Goal: Complete application form: Complete application form

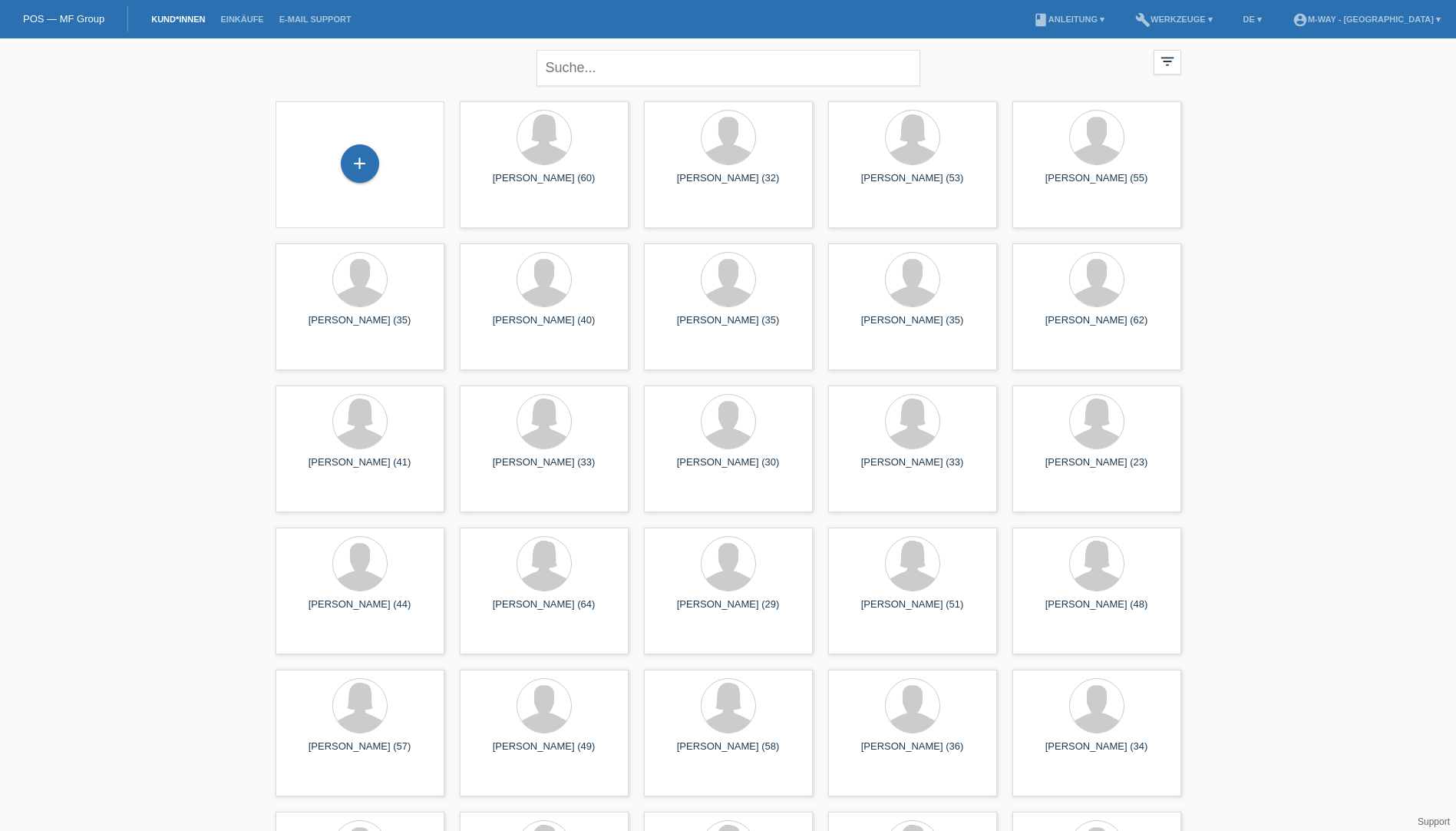
click at [386, 160] on div "+" at bounding box center [360, 164] width 145 height 41
click at [377, 161] on div "+" at bounding box center [360, 164] width 38 height 38
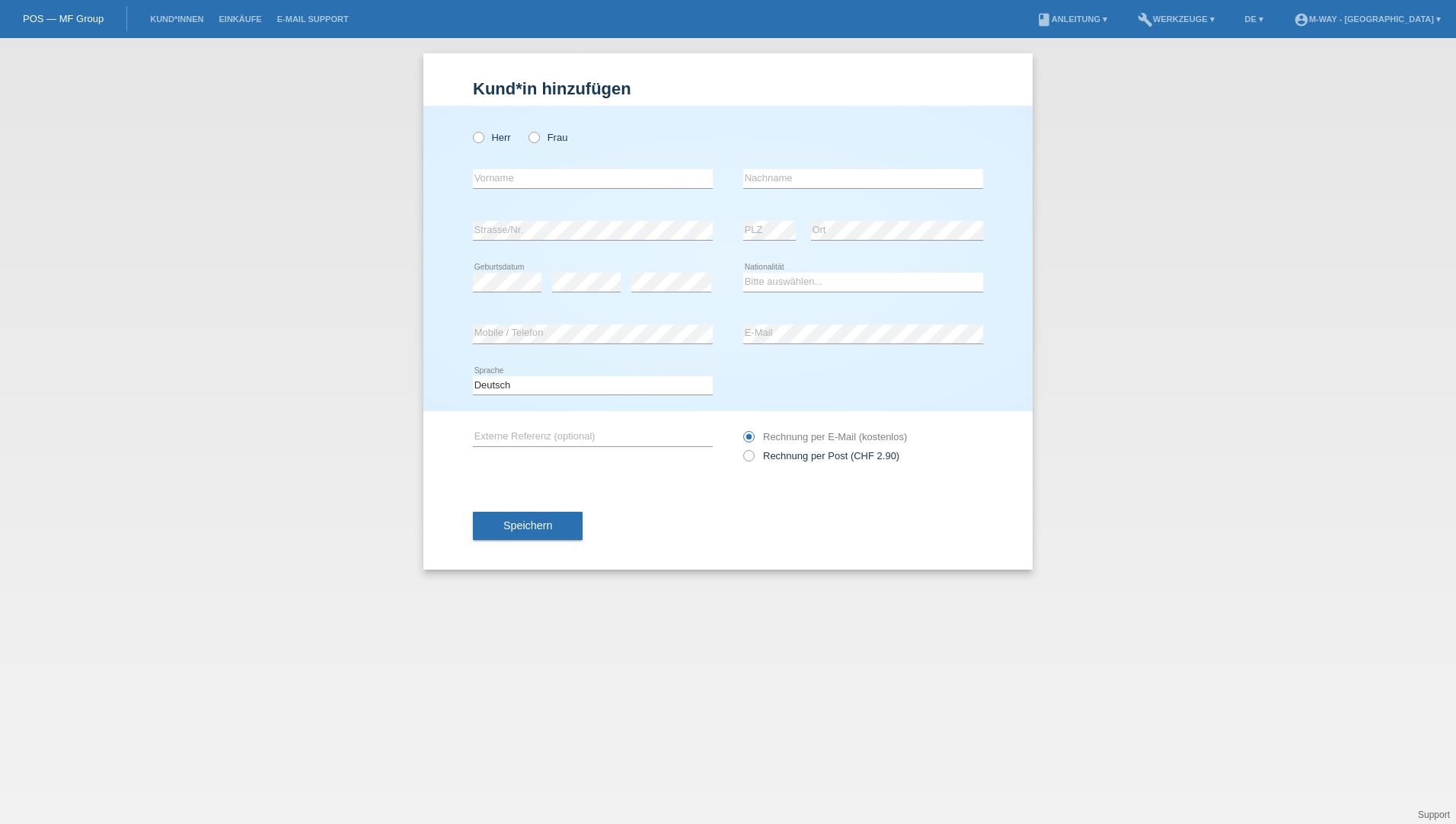
click at [481, 146] on div "Herr Frau" at bounding box center [592, 138] width 240 height 32
click at [478, 145] on div "Herr Frau" at bounding box center [592, 138] width 240 height 32
click at [470, 129] on icon at bounding box center [470, 129] width 0 height 0
click at [477, 142] on input "Herr" at bounding box center [477, 136] width 10 height 10
radio input "true"
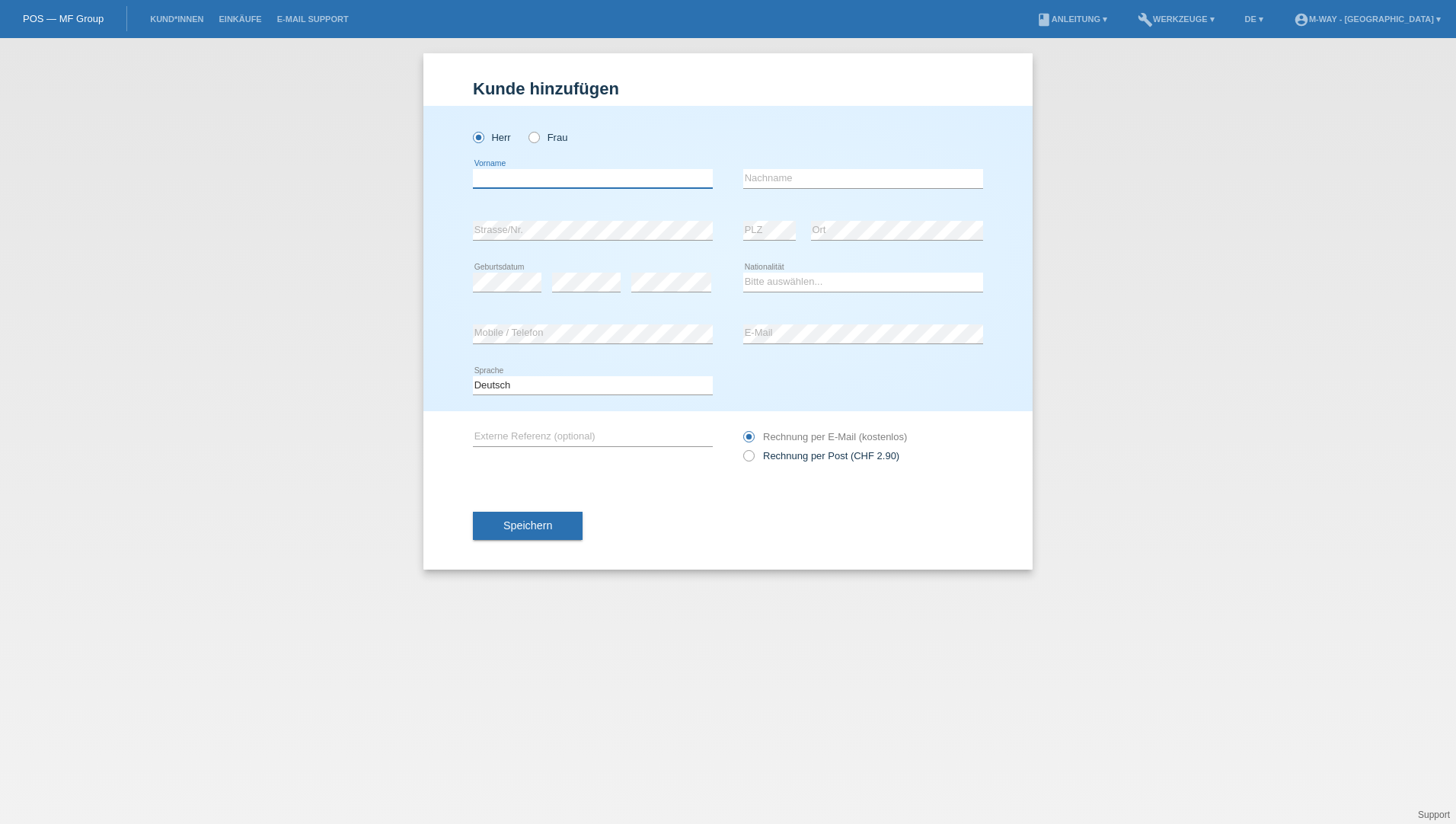
click at [516, 177] on input "text" at bounding box center [592, 179] width 240 height 19
click at [789, 547] on div "Speichern" at bounding box center [728, 526] width 511 height 88
click at [533, 183] on input "text" at bounding box center [592, 179] width 240 height 19
type input "behzad"
type input "[PERSON_NAME]"
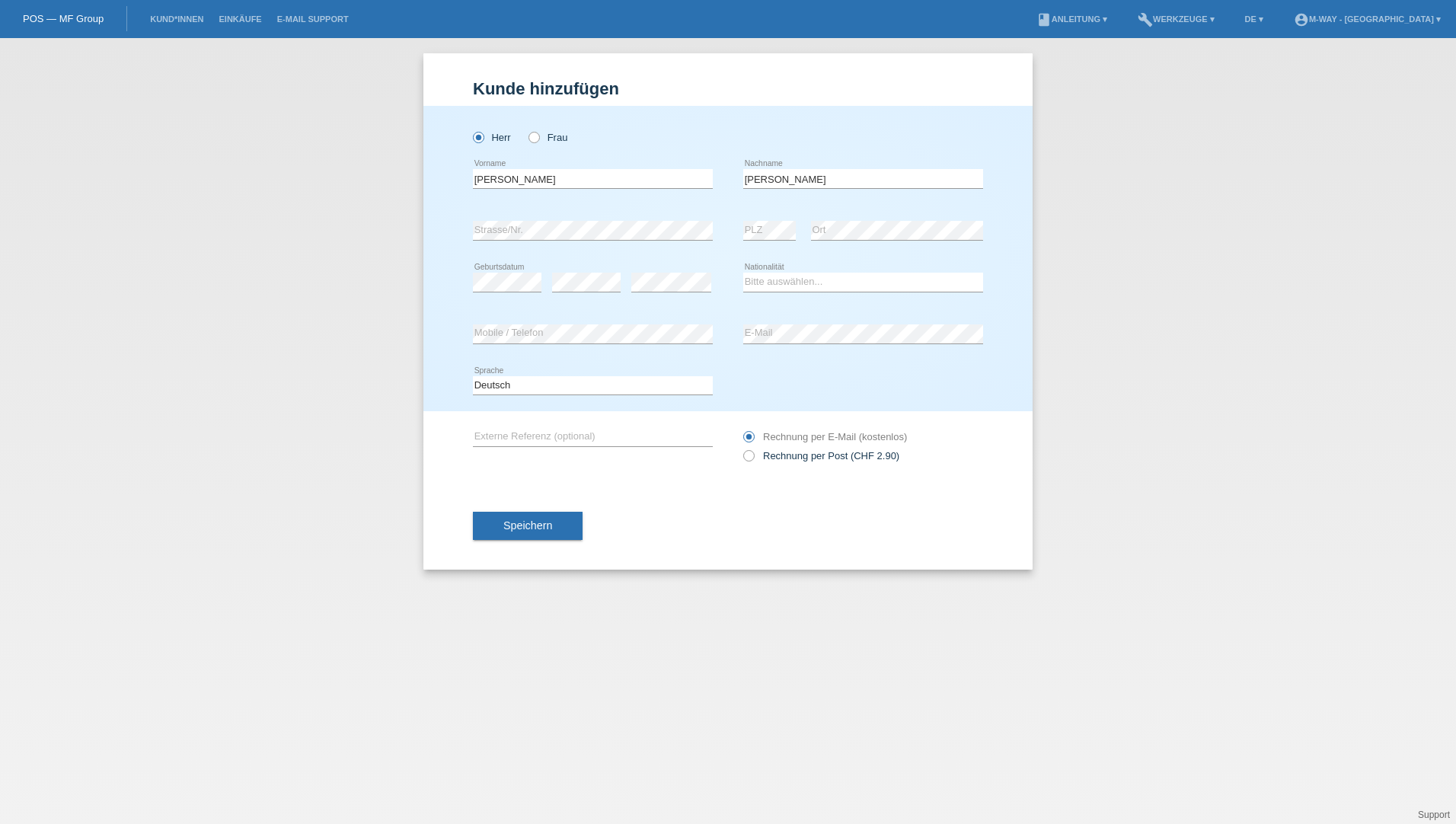
click at [595, 321] on div "error Mobile / Telefon" at bounding box center [592, 334] width 240 height 52
click at [594, 343] on icon at bounding box center [592, 343] width 240 height 1
click at [604, 381] on select "Deutsch Français Italiano English" at bounding box center [592, 384] width 240 height 18
select select "en"
click at [473, 376] on select "Deutsch Français Italiano English" at bounding box center [592, 384] width 240 height 18
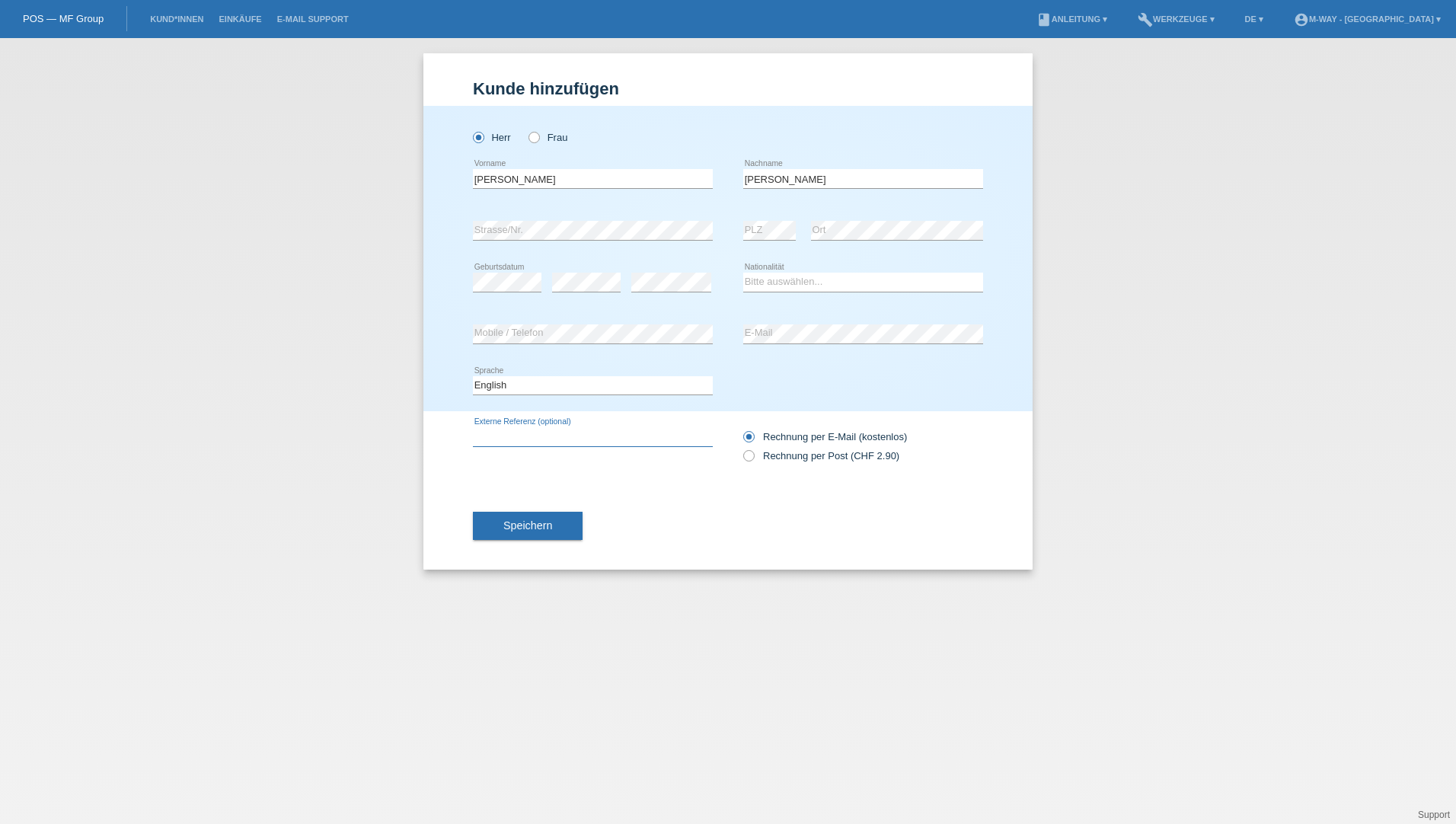
click at [592, 440] on input "text" at bounding box center [592, 436] width 240 height 19
click at [536, 513] on button "Speichern" at bounding box center [527, 525] width 110 height 29
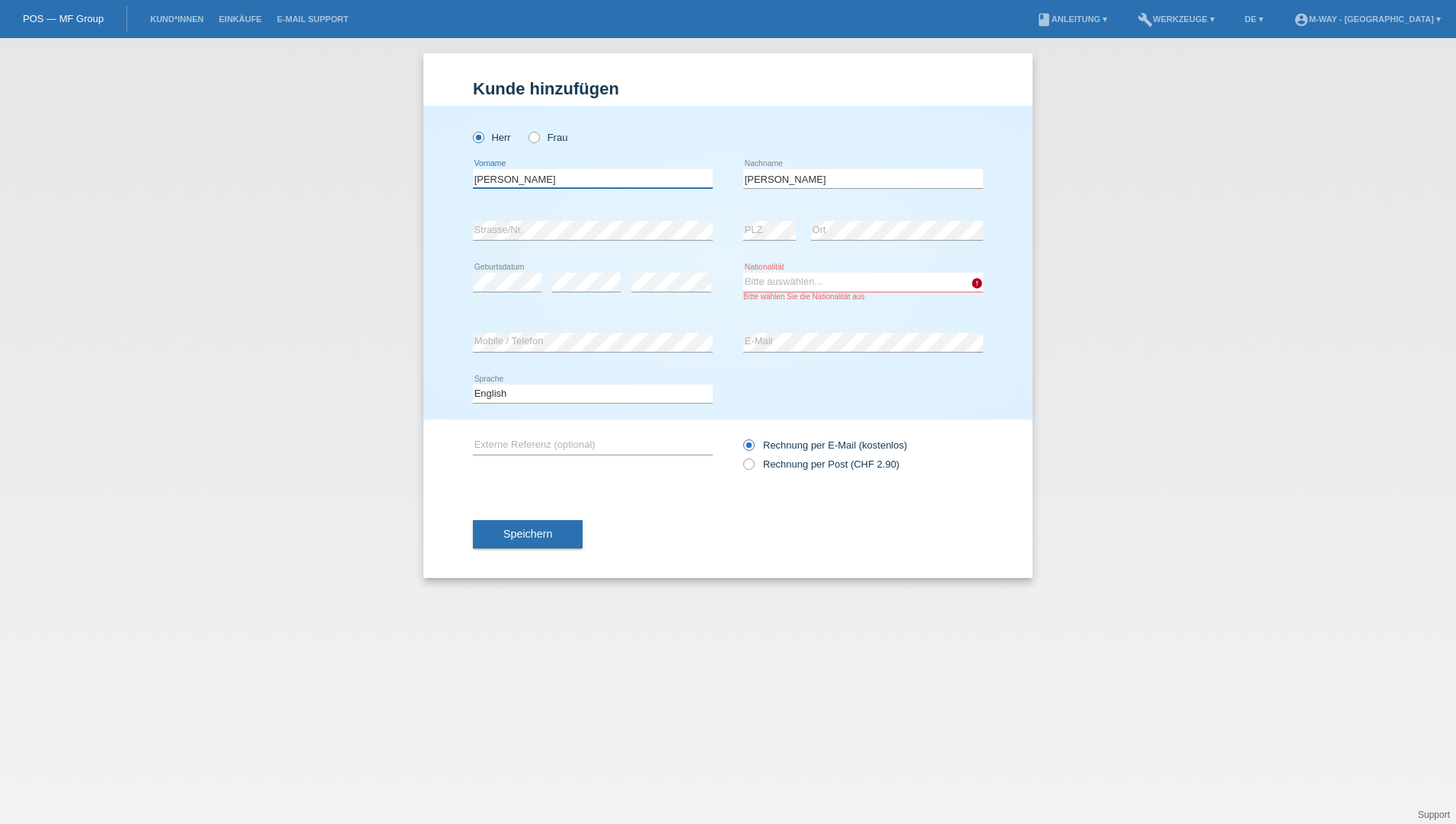
click at [481, 176] on input "behzad" at bounding box center [592, 179] width 240 height 19
type input "Behzad"
click at [867, 275] on select "Bitte auswählen... Schweiz Deutschland Liechtenstein Österreich ------------ Af…" at bounding box center [863, 281] width 240 height 18
click at [849, 278] on select "Bitte auswählen... Schweiz Deutschland Liechtenstein Österreich ------------ Af…" at bounding box center [863, 281] width 240 height 18
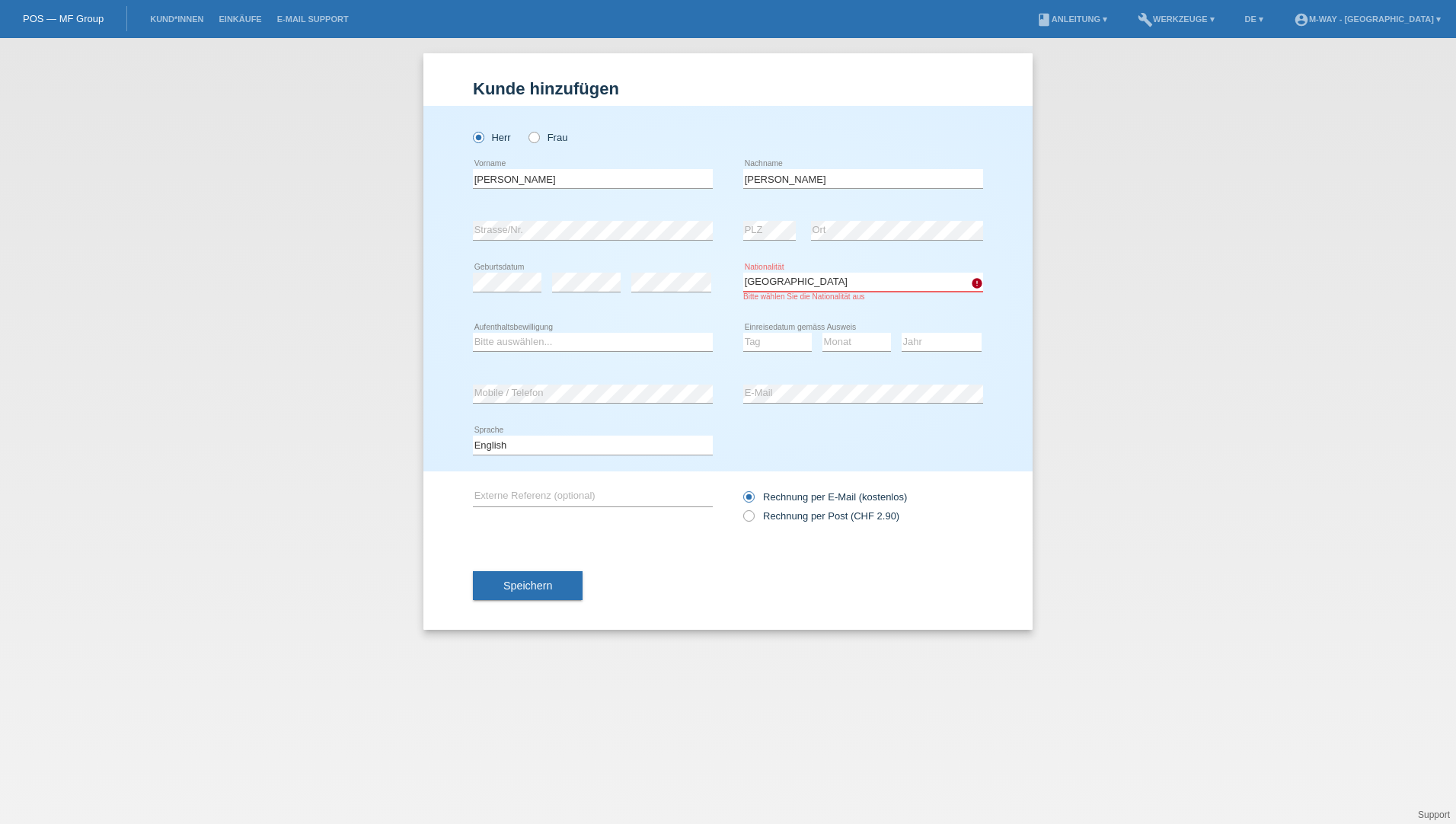
click at [849, 278] on select "Bitte auswählen... Schweiz Deutschland Liechtenstein Österreich ------------ Af…" at bounding box center [863, 281] width 240 height 18
select select "UA"
click at [743, 273] on select "Bitte auswählen... Schweiz Deutschland Liechtenstein Österreich ------------ Af…" at bounding box center [863, 281] width 240 height 18
click at [581, 340] on select "Bitte auswählen... C B B - Flüchtlingsstatus Andere" at bounding box center [592, 341] width 240 height 18
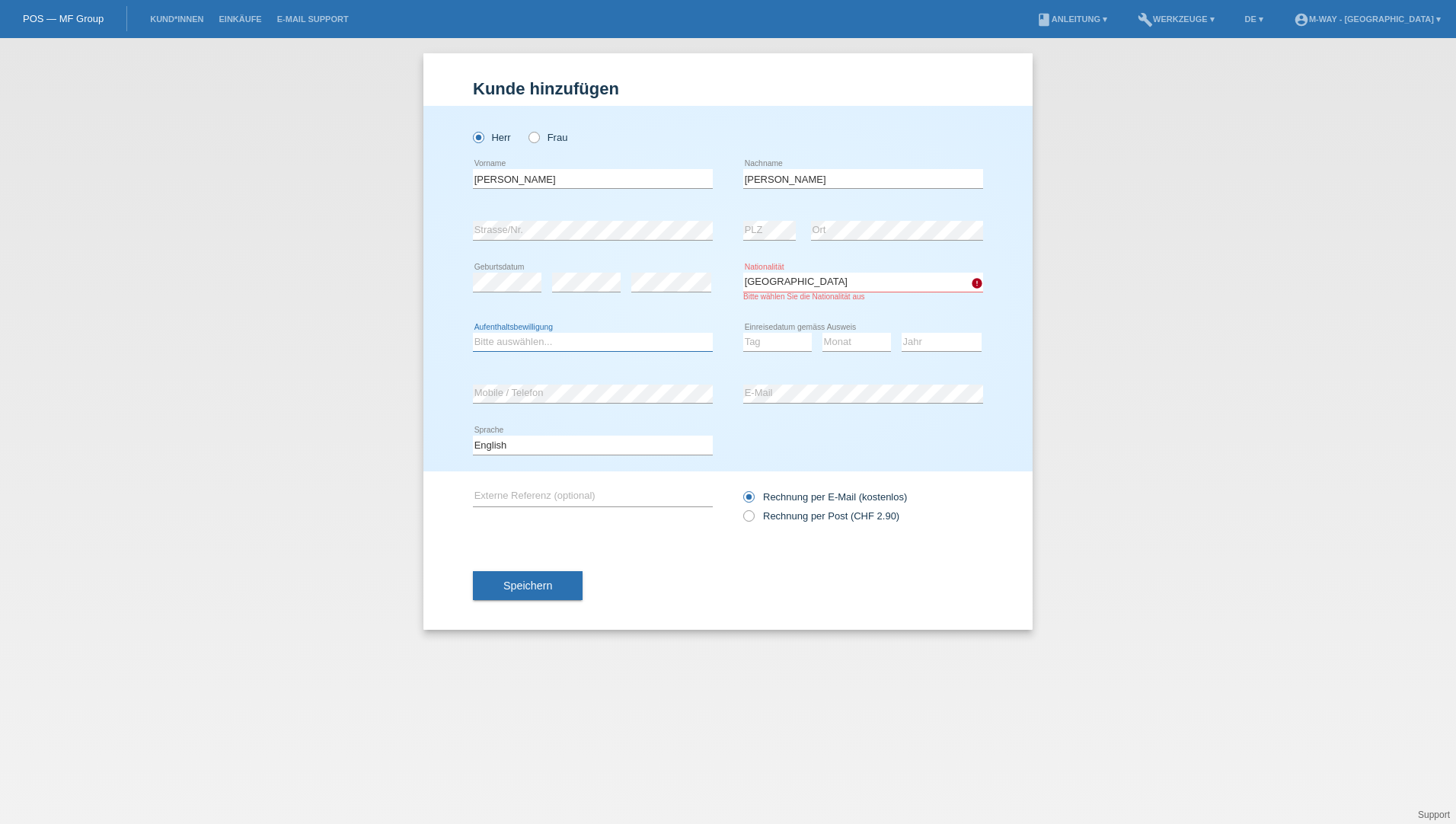
click at [581, 340] on select "Bitte auswählen... C B B - Flüchtlingsstatus Andere" at bounding box center [592, 341] width 240 height 18
select select "O"
click at [473, 332] on select "Bitte auswählen... C B B - Flüchtlingsstatus Andere" at bounding box center [592, 341] width 240 height 18
click at [551, 350] on select "Bitte auswählen... C B B - Flüchtlingsstatus Andere" at bounding box center [592, 341] width 240 height 18
click at [473, 332] on select "Bitte auswählen... C B B - Flüchtlingsstatus Andere" at bounding box center [592, 341] width 240 height 18
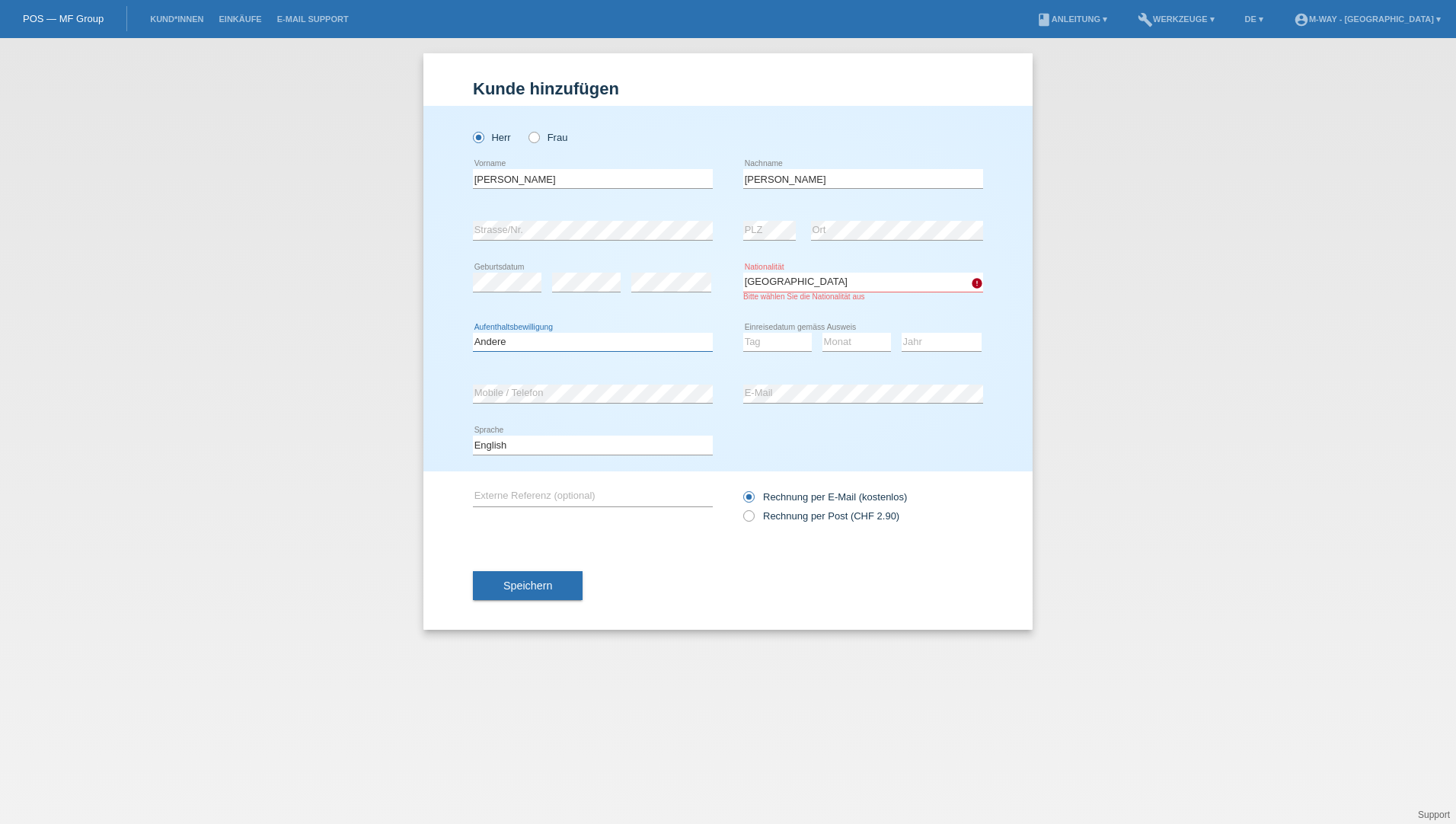
click at [690, 347] on select "Bitte auswählen... C B B - Flüchtlingsstatus Andere" at bounding box center [592, 341] width 240 height 18
click at [473, 332] on select "Bitte auswählen... C B B - Flüchtlingsstatus Andere" at bounding box center [592, 341] width 240 height 18
click at [791, 338] on select "Tag 01 02 03 04 05 06 07 08 09 10 11" at bounding box center [777, 341] width 69 height 18
click at [743, 332] on select "Tag 01 02 03 04 05 06 07 08 09 10 11" at bounding box center [777, 341] width 69 height 18
select select "08"
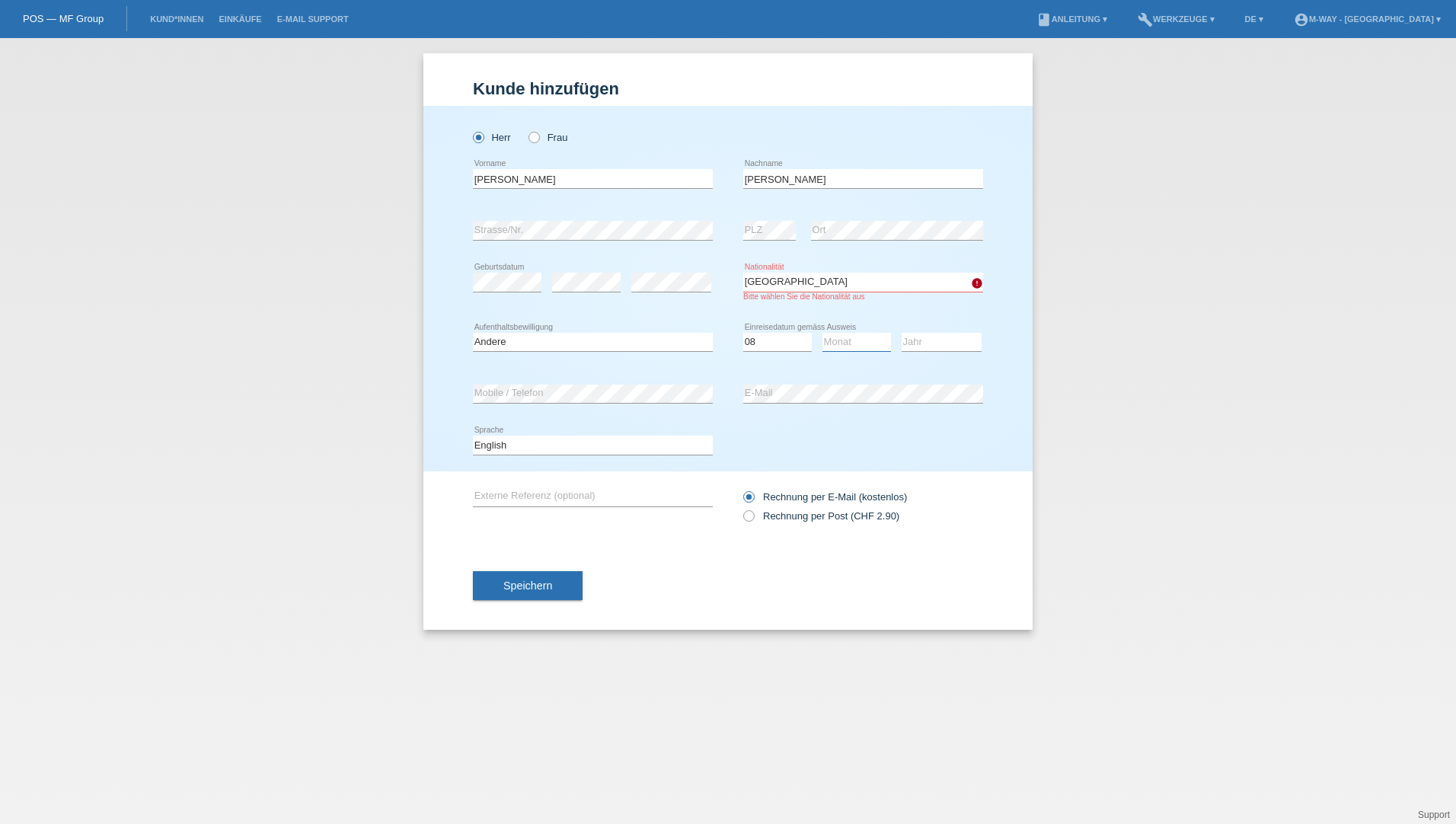
select select "10"
click at [791, 338] on select "Tag 01 02 03 04 05 06 07 08 09 10 11" at bounding box center [777, 341] width 69 height 18
select select "10"
click at [743, 332] on select "Tag 01 02 03 04 05 06 07 08 09 10 11" at bounding box center [777, 341] width 69 height 18
click at [864, 339] on select "Monat 01 02 03 04 05 06 07 08 09 10 11" at bounding box center [856, 341] width 69 height 18
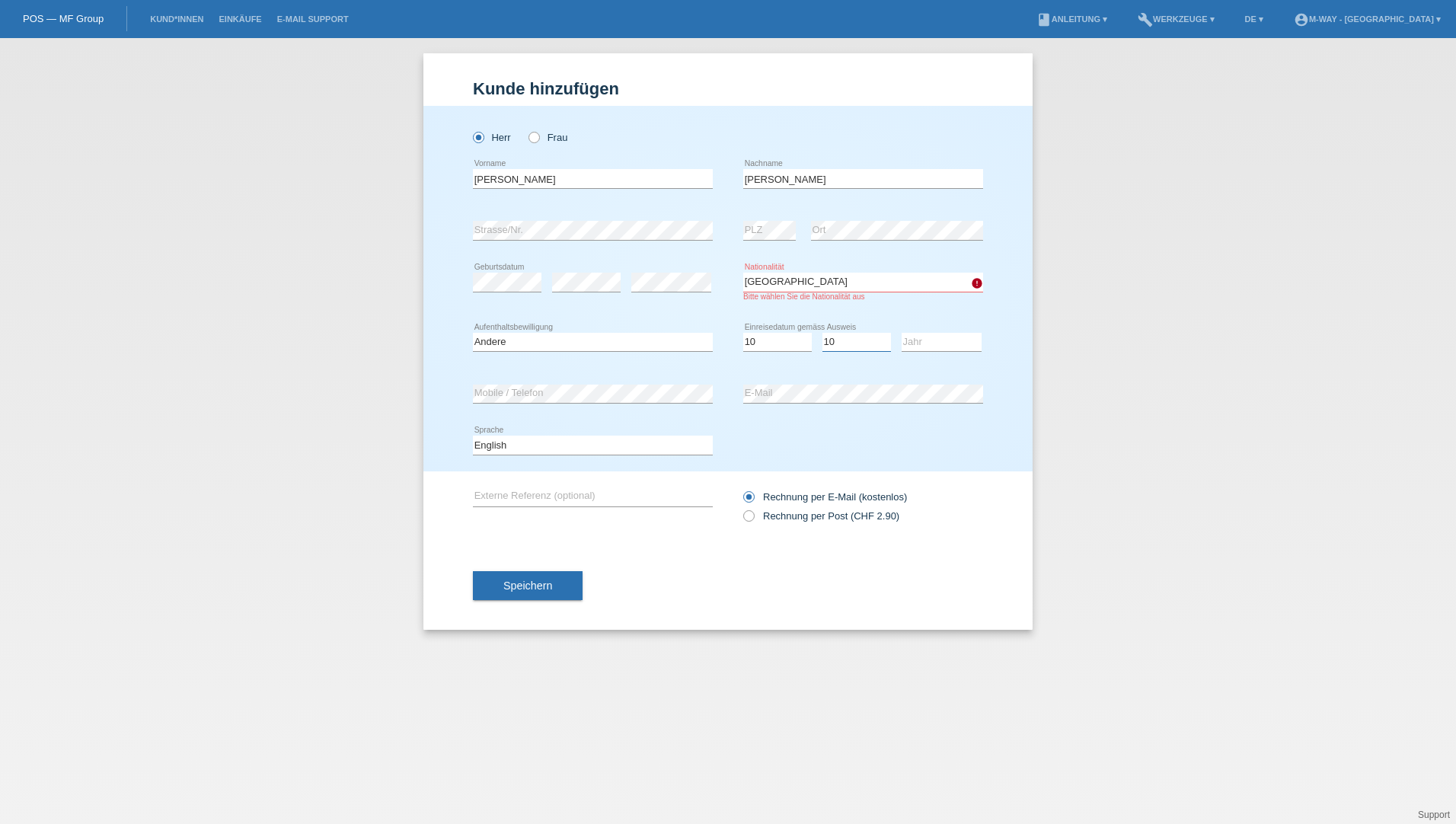
select select "08"
click at [823, 332] on select "Monat 01 02 03 04 05 06 07 08 09 10 11" at bounding box center [856, 341] width 69 height 18
click at [919, 351] on icon at bounding box center [941, 351] width 80 height 1
click at [924, 342] on select "Jahr 2025 2024 2023 2022 2021 2020 2019 2018 2017 2016 2015 2014 2013 2012 2011…" at bounding box center [941, 341] width 80 height 18
click at [901, 332] on select "Jahr 2025 2024 2023 2022 2021 2020 2019 2018 2017 2016 2015 2014 2013 2012 2011…" at bounding box center [941, 341] width 80 height 18
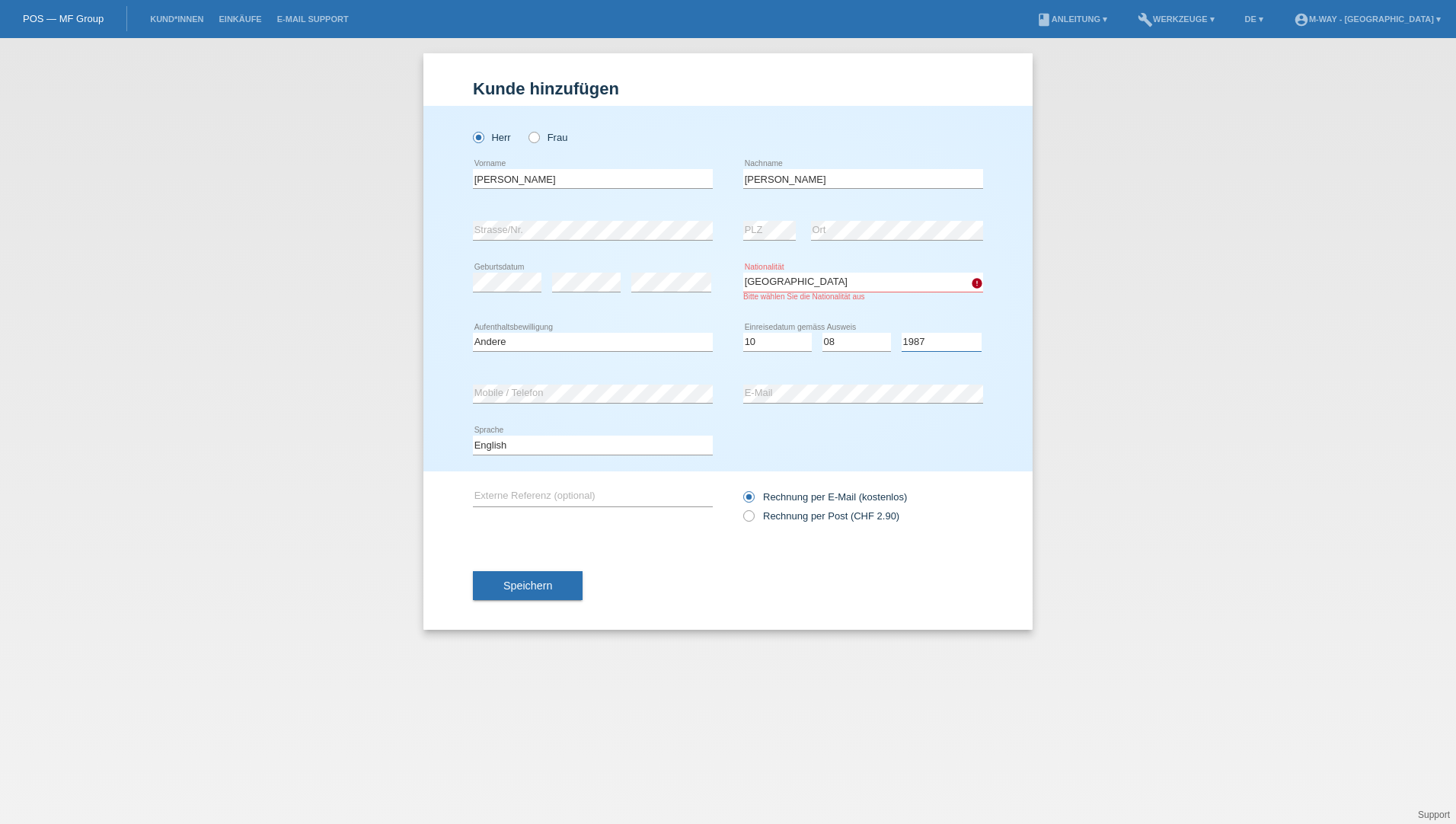
drag, startPoint x: 928, startPoint y: 343, endPoint x: 937, endPoint y: 352, distance: 12.7
click at [937, 352] on div "Jahr 2025 2024 2023 2022 2021 2020 2019 2018 2017" at bounding box center [941, 343] width 80 height 52
click at [962, 339] on select "Jahr 2025 2024 2023 2022 2021 2020 2019 2018 2017 2016 2015 2014 2013 2012 2011…" at bounding box center [941, 341] width 80 height 18
select select "2023"
click at [901, 332] on select "Jahr 2025 2024 2023 2022 2021 2020 2019 2018 2017 2016 2015 2014 2013 2012 2011…" at bounding box center [941, 341] width 80 height 18
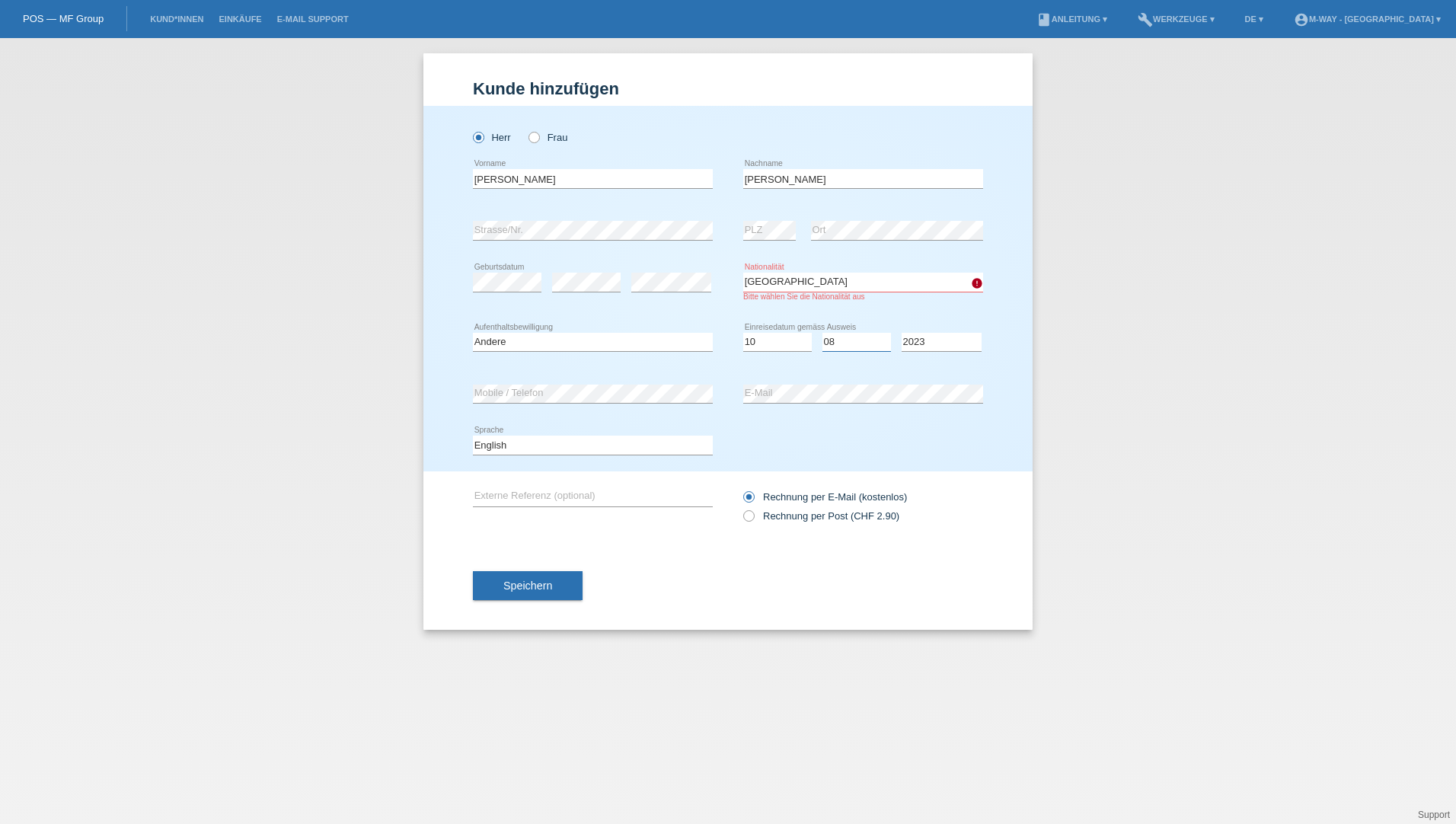
click at [830, 340] on select "Monat 01 02 03 04 05 06 07 08 09 10 11" at bounding box center [856, 341] width 69 height 18
select select "10"
click at [823, 332] on select "Monat 01 02 03 04 05 06 07 08 09 10 11" at bounding box center [856, 341] width 69 height 18
click at [550, 585] on span "Speichern" at bounding box center [528, 585] width 49 height 12
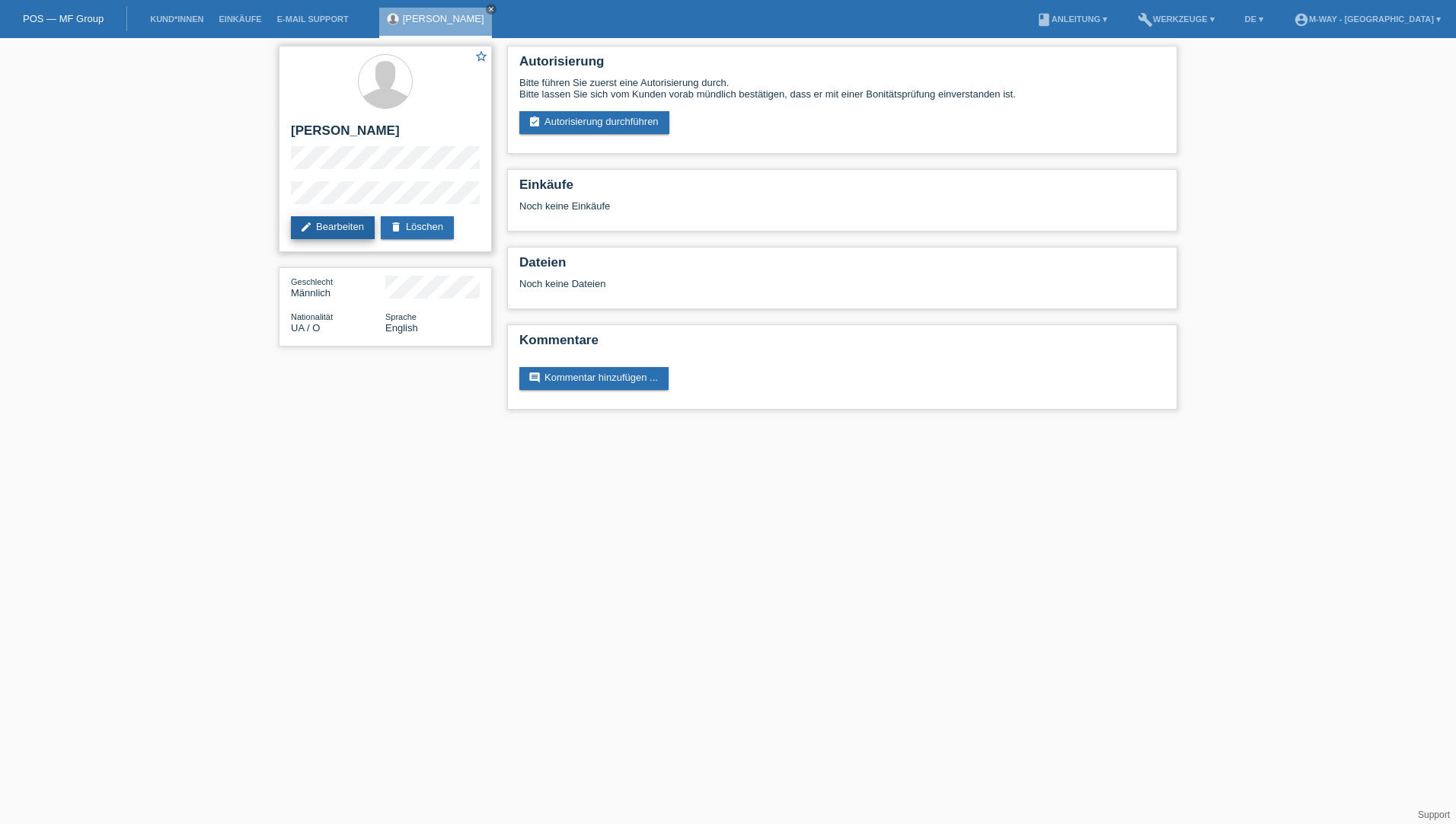
click at [351, 227] on link "edit Bearbeiten" at bounding box center [332, 227] width 84 height 23
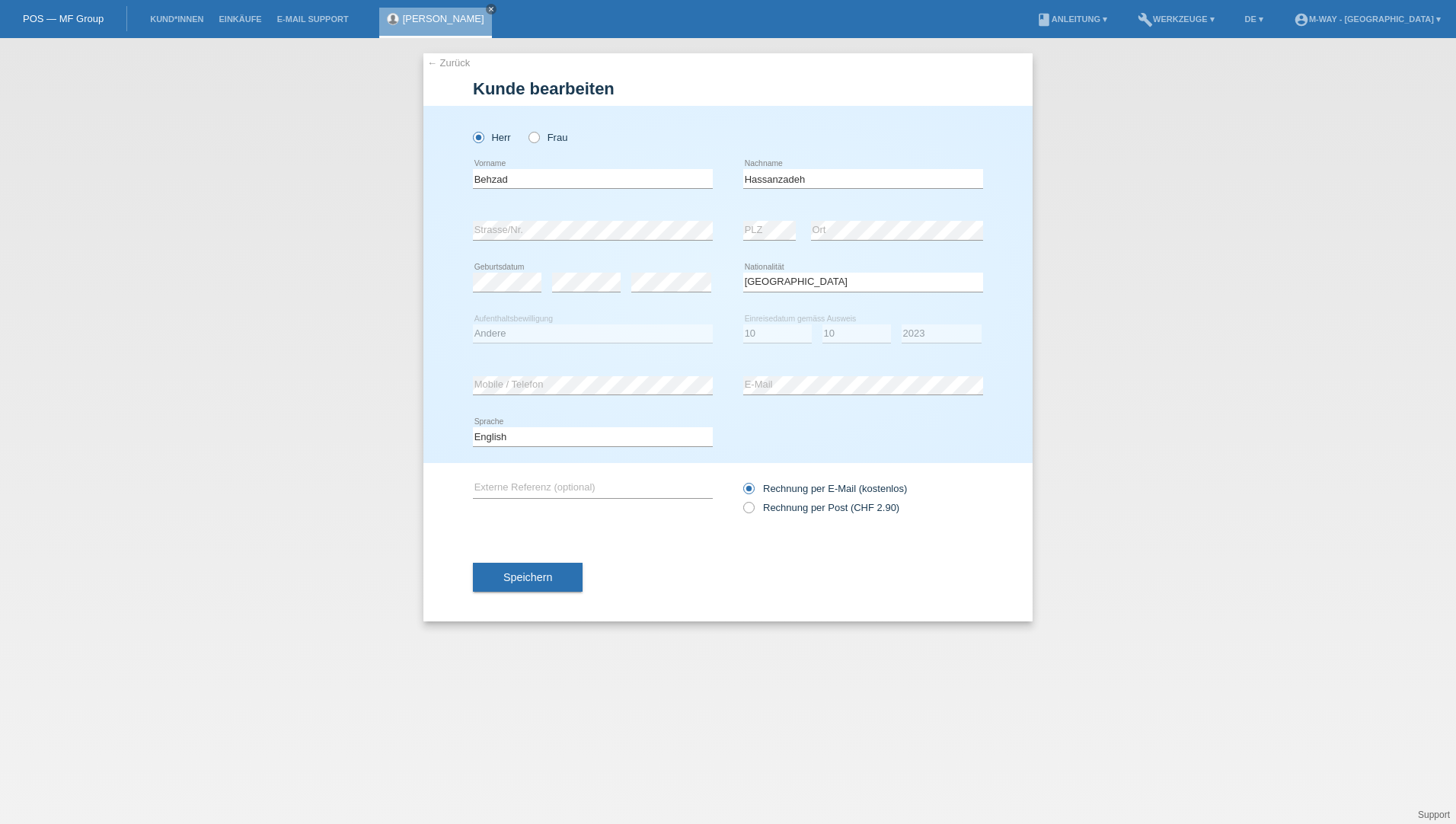
select select "UA"
select select "O"
select select "10"
select select "2023"
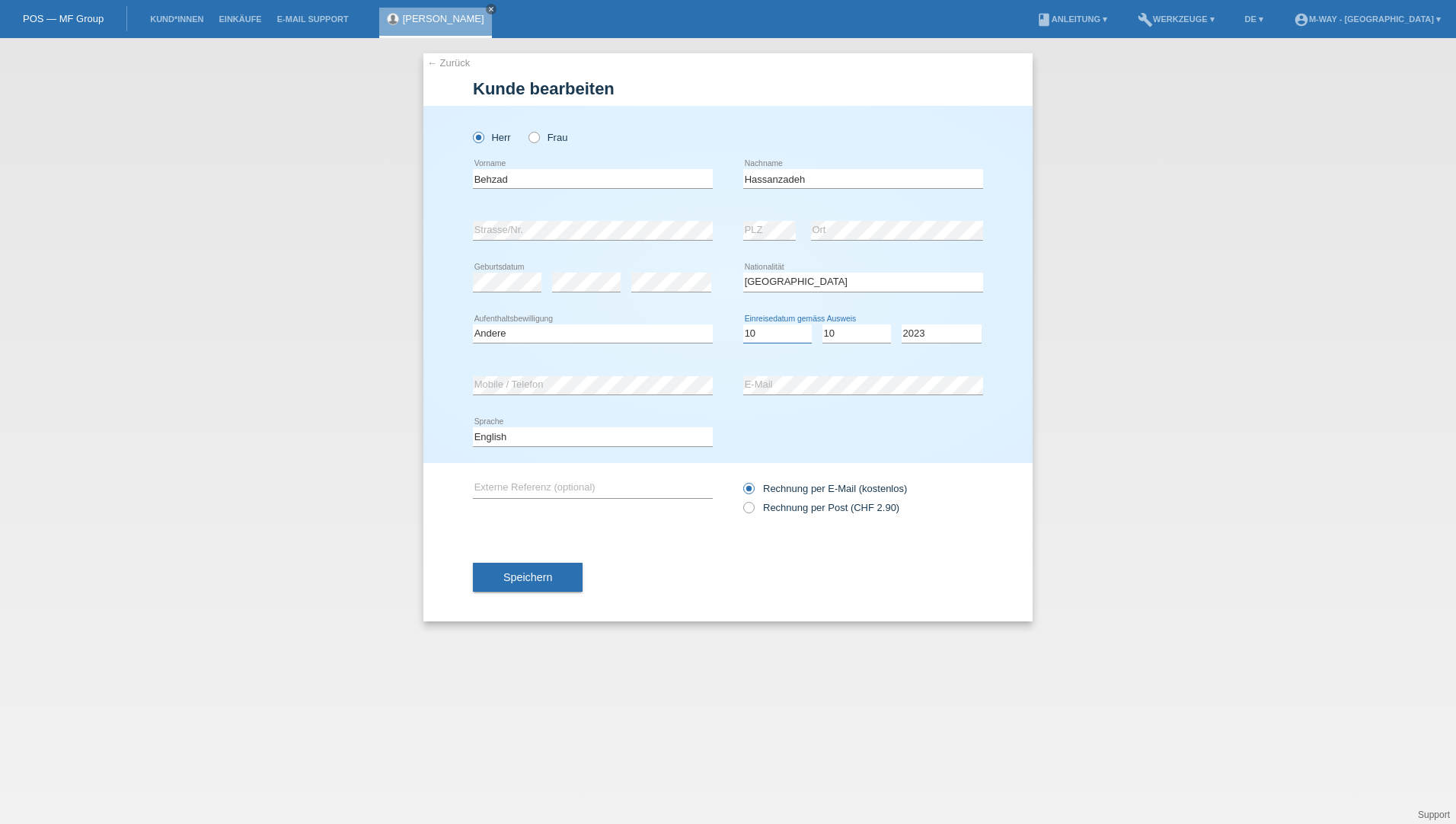
click at [772, 326] on select "Tag 01 02 03 04 05 06 07 08 09 10 11" at bounding box center [777, 333] width 69 height 18
select select "14"
click at [743, 325] on select "Tag 01 02 03 04 05 06 07 08 09 10 11" at bounding box center [777, 333] width 69 height 18
click at [857, 329] on select "Monat 01 02 03 04 05 06 07 08 09 10 11" at bounding box center [856, 333] width 69 height 18
select select "09"
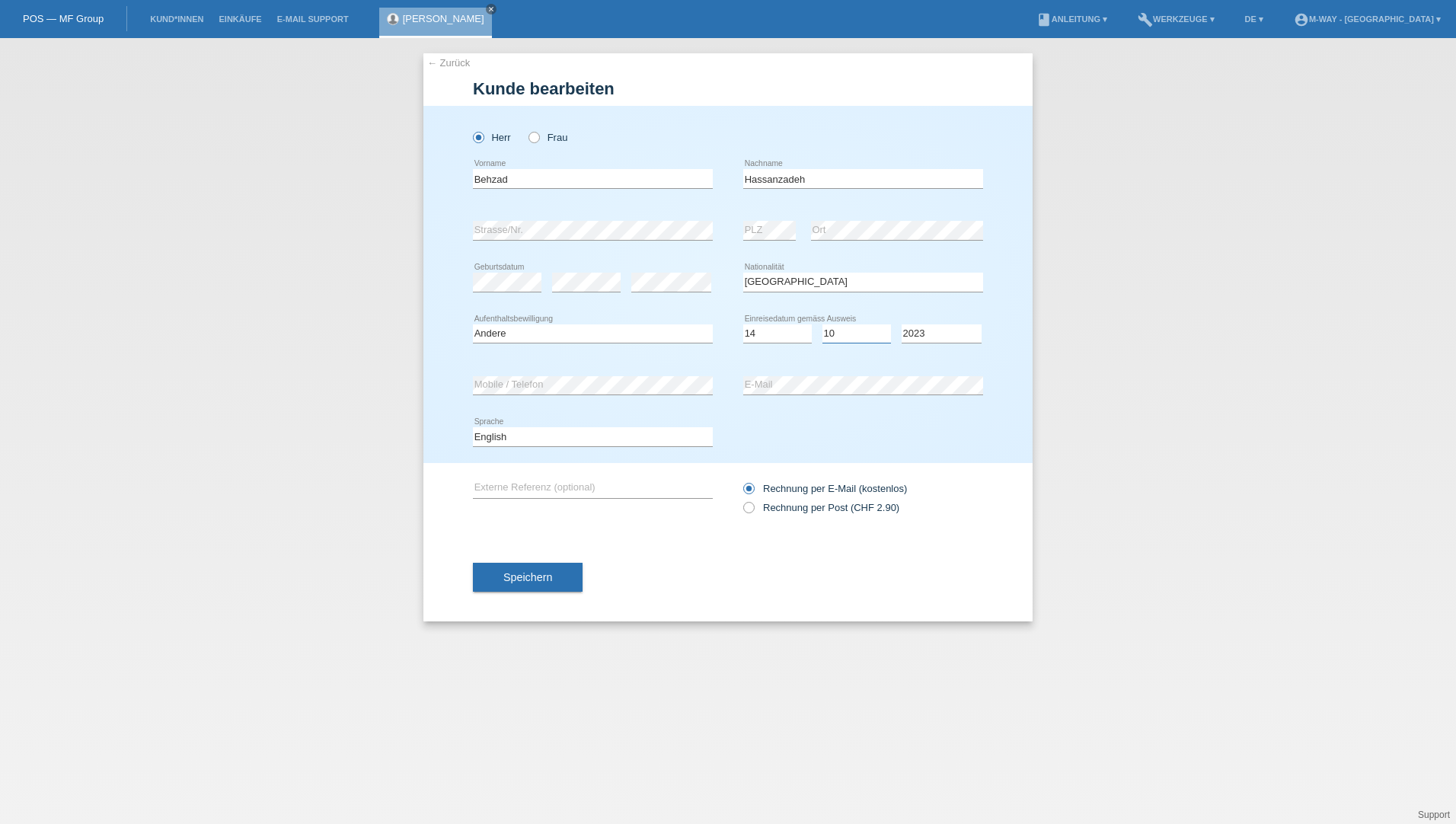
click at [823, 325] on select "Monat 01 02 03 04 05 06 07 08 09 10 11" at bounding box center [856, 333] width 69 height 18
click at [529, 582] on span "Speichern" at bounding box center [528, 577] width 49 height 12
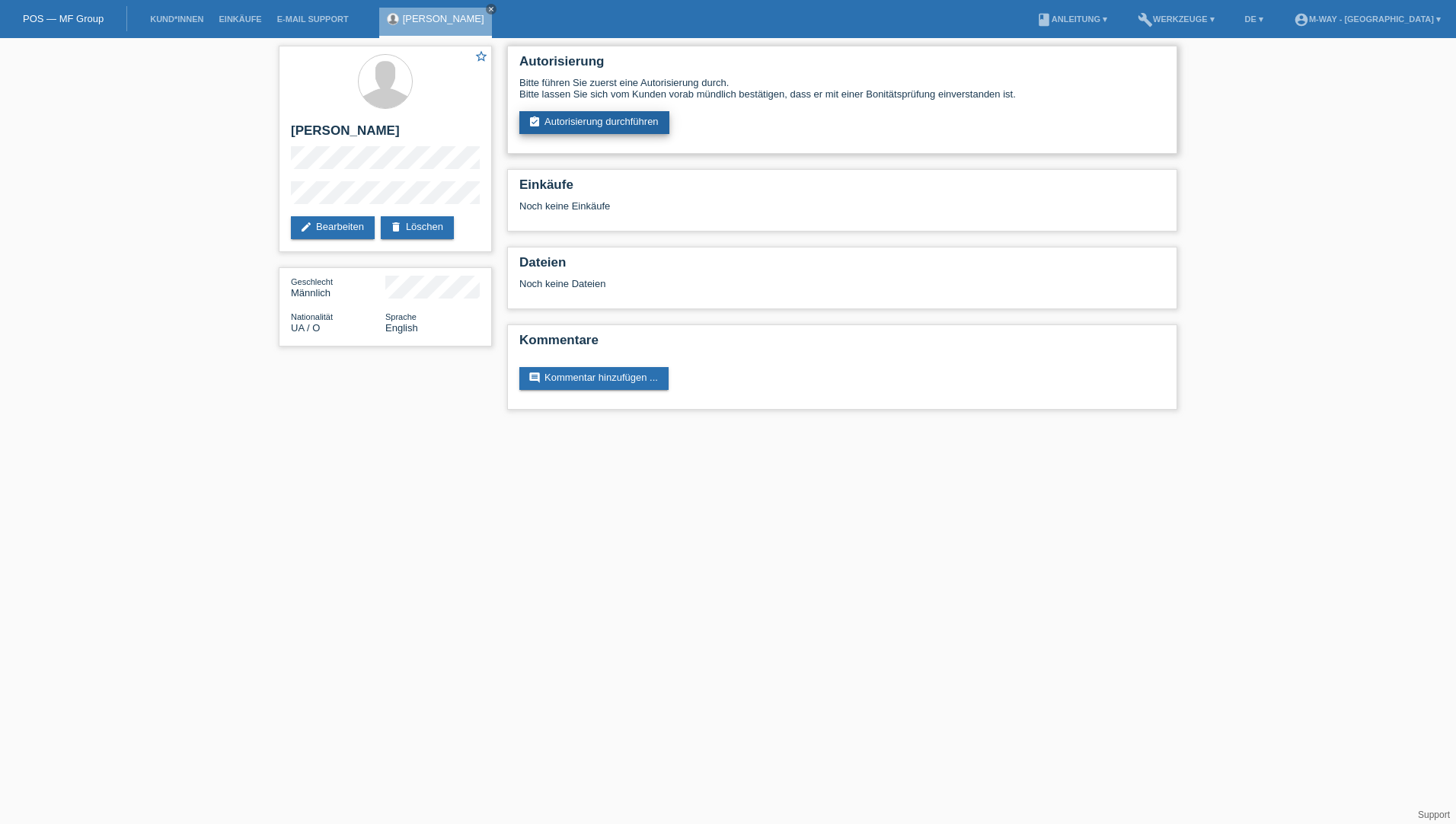
click at [638, 119] on link "assignment_turned_in Autorisierung durchführen" at bounding box center [594, 122] width 150 height 23
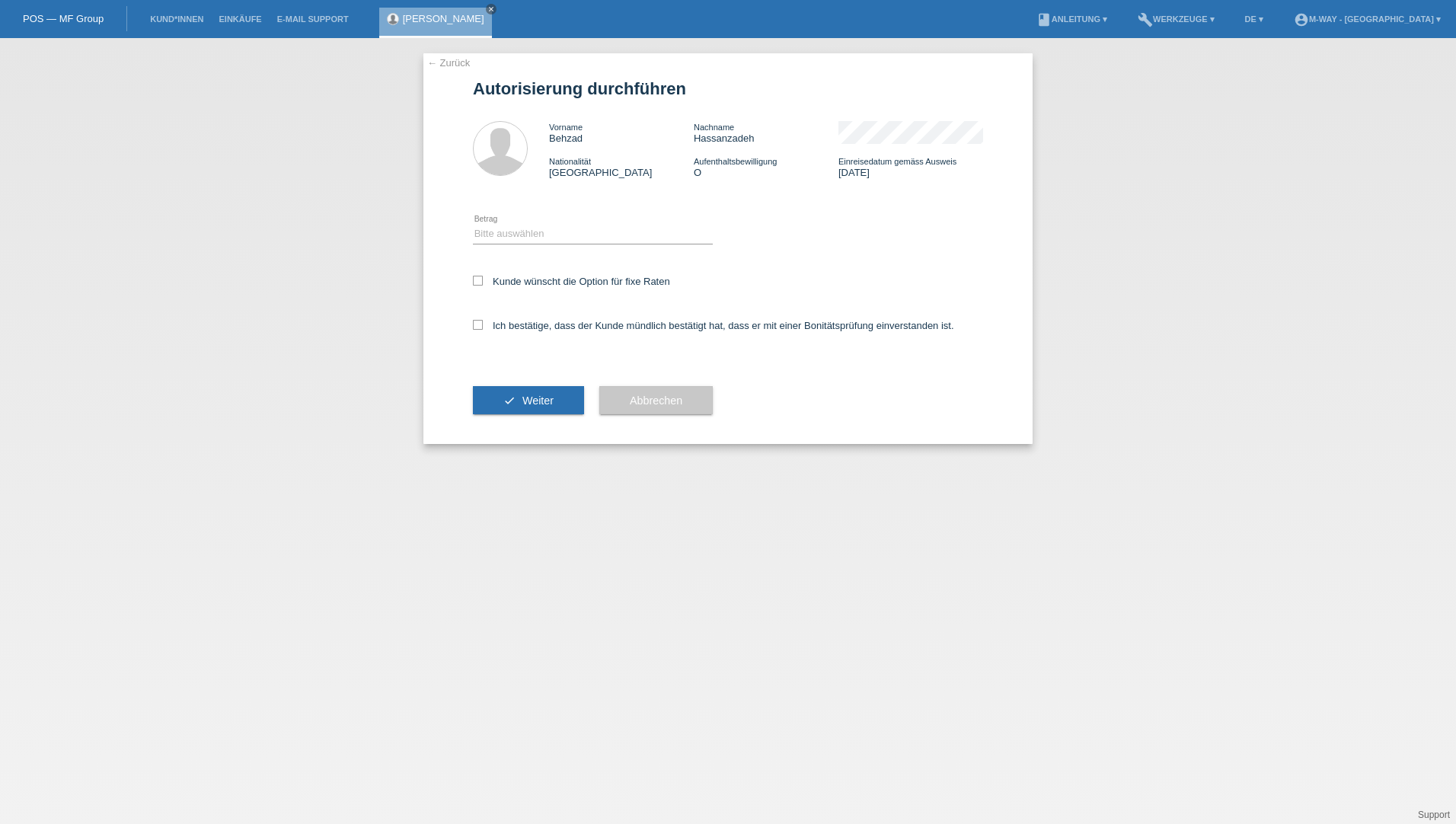
click at [563, 223] on div "Bitte auswählen CHF 1.00 - CHF 499.00 CHF 500.00 - CHF 1'999.00 CHF 2'000.00 - …" at bounding box center [592, 235] width 240 height 52
click at [559, 233] on select "Bitte auswählen CHF 1.00 - CHF 499.00 CHF 500.00 - CHF 1'999.00 CHF 2'000.00 - …" at bounding box center [592, 233] width 240 height 18
select select "3"
click at [473, 225] on select "Bitte auswählen CHF 1.00 - CHF 499.00 CHF 500.00 - CHF 1'999.00 CHF 2'000.00 - …" at bounding box center [592, 233] width 240 height 18
click at [492, 280] on label "Kunde wünscht die Option für fixe Raten" at bounding box center [571, 281] width 197 height 11
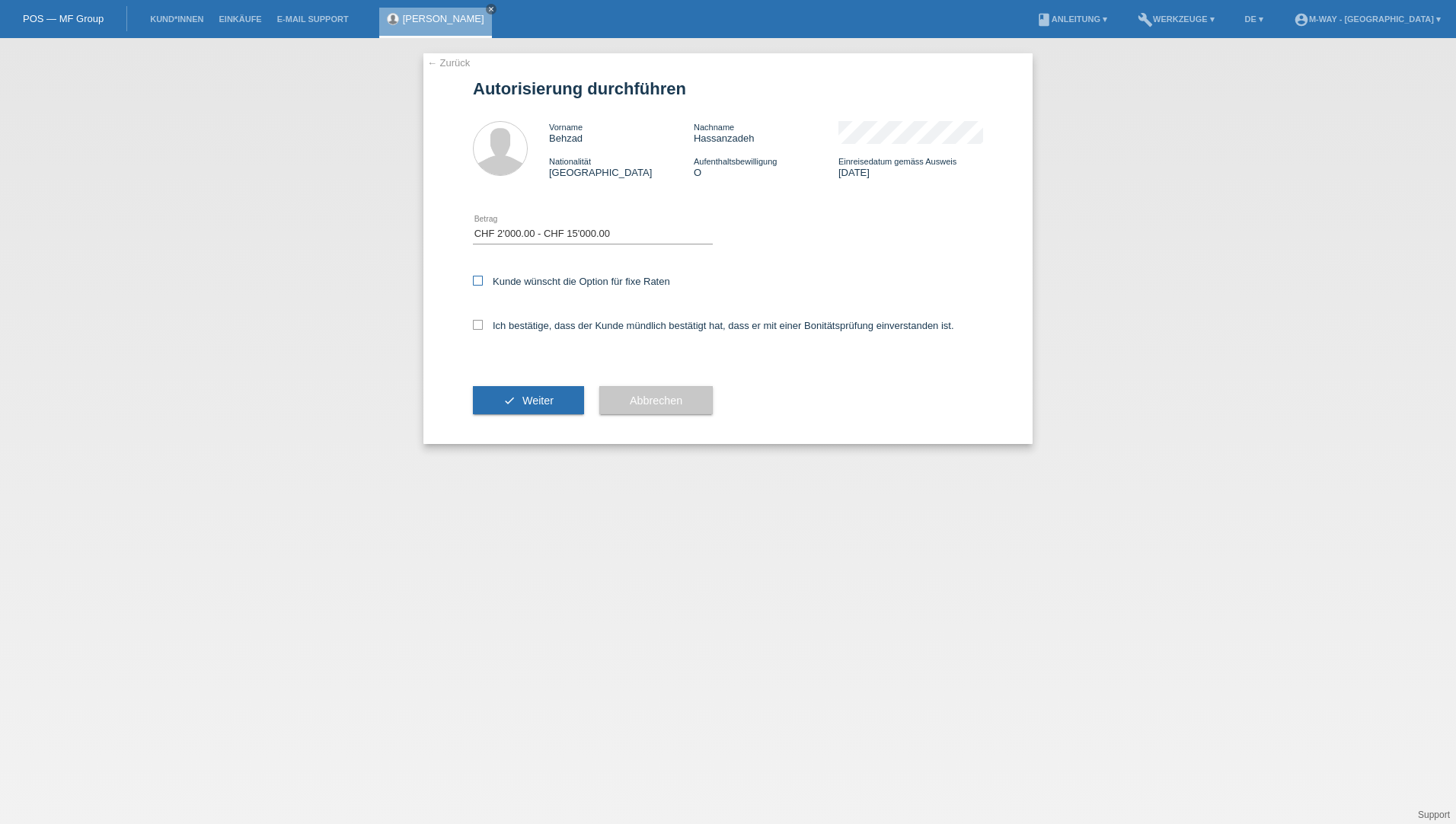
click at [483, 280] on input "Kunde wünscht die Option für fixe Raten" at bounding box center [477, 280] width 10 height 10
checkbox input "true"
click at [485, 328] on label "Ich bestätige, dass der Kunde mündlich bestätigt hat, dass er mit einer Bonität…" at bounding box center [713, 325] width 481 height 11
click at [483, 328] on input "Ich bestätige, dass der Kunde mündlich bestätigt hat, dass er mit einer Bonität…" at bounding box center [477, 325] width 10 height 10
checkbox input "true"
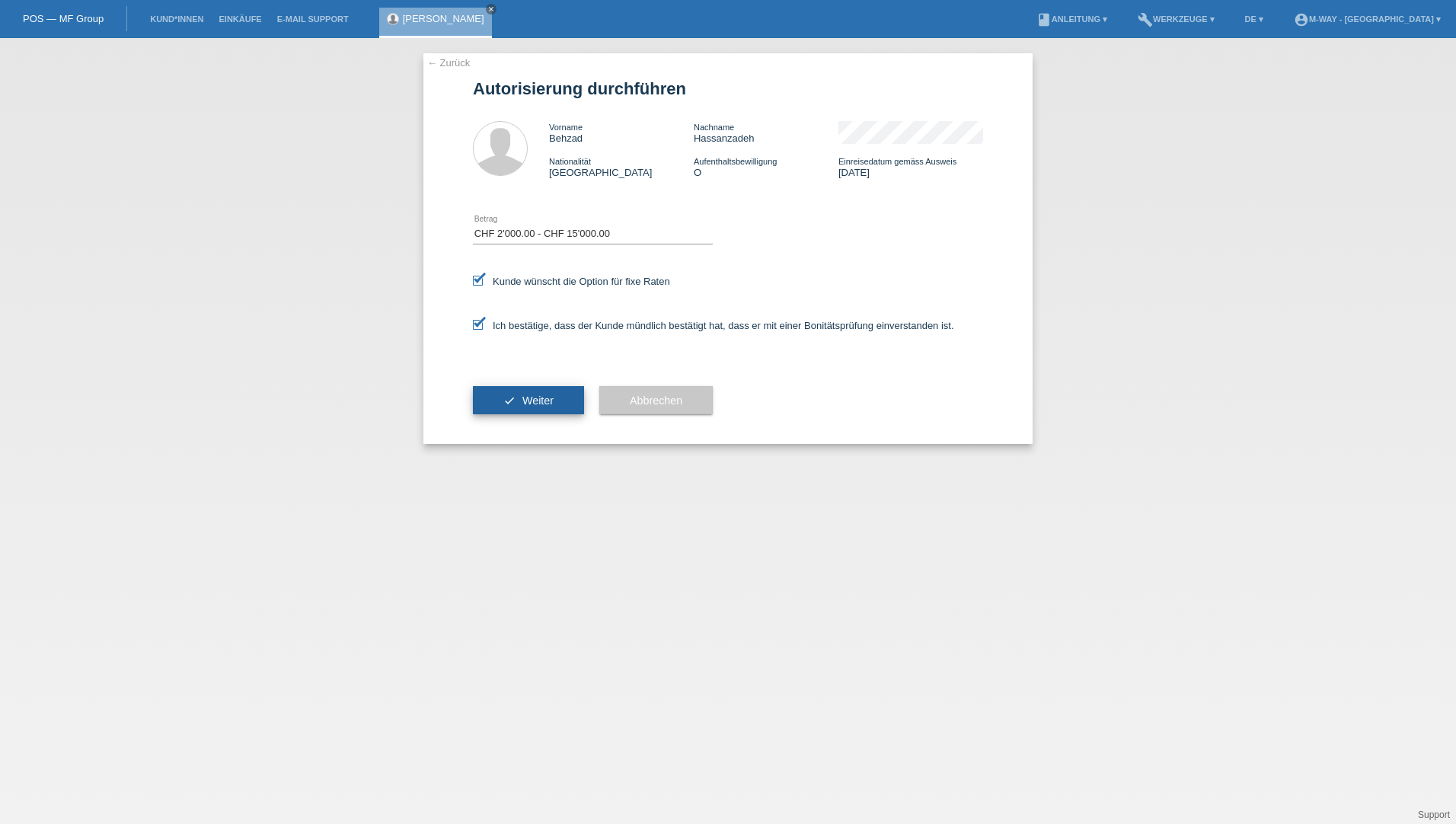
click at [511, 391] on button "check Weiter" at bounding box center [528, 400] width 111 height 29
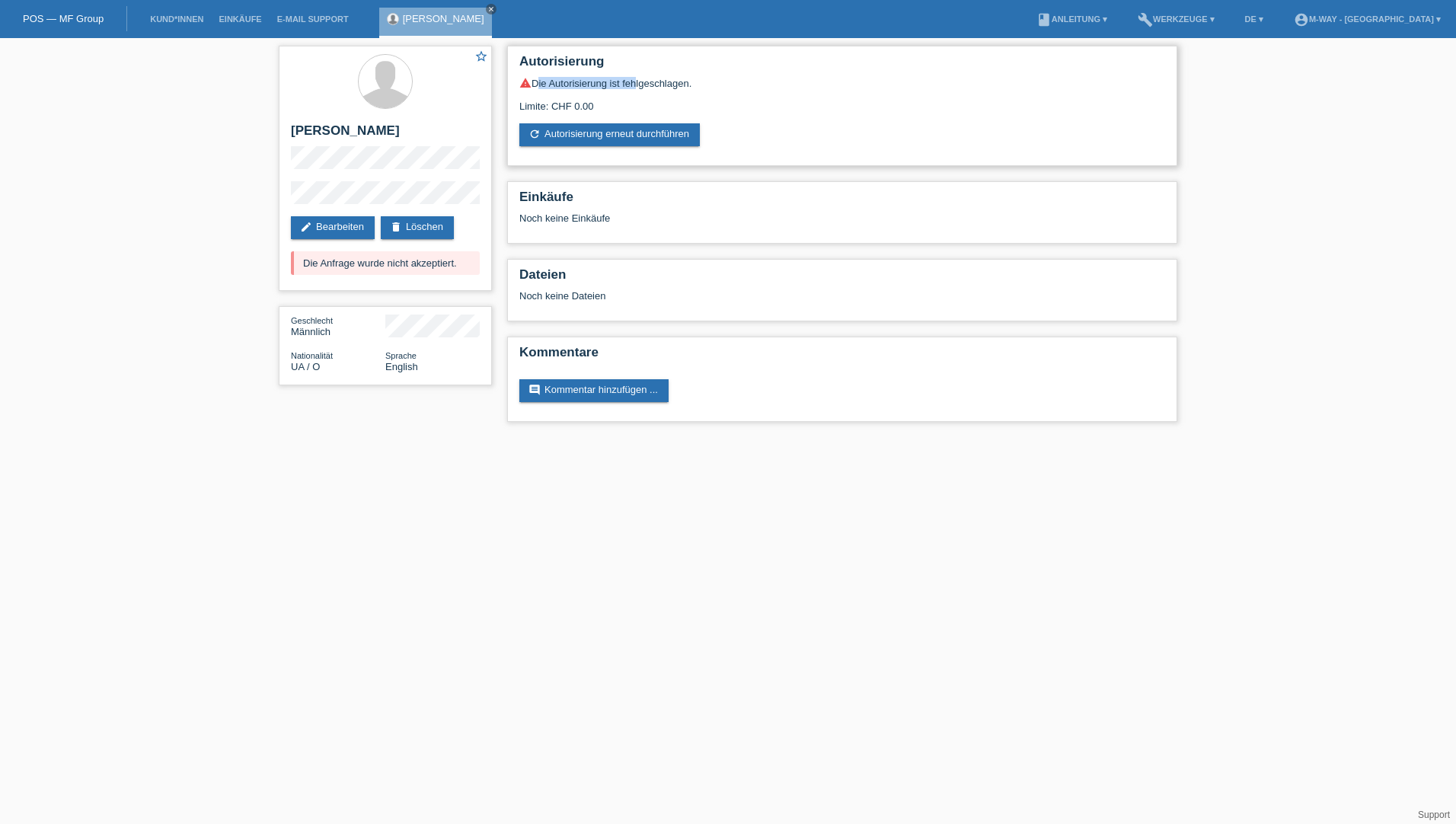
drag, startPoint x: 533, startPoint y: 85, endPoint x: 631, endPoint y: 83, distance: 98.0
click at [631, 83] on div "warning Die Autorisierung ist fehlgeschlagen." at bounding box center [842, 83] width 646 height 12
click at [784, 113] on div "warning Die Autorisierung ist fehlgeschlagen. Limite: CHF 0.00 refresh Autorisi…" at bounding box center [842, 112] width 646 height 69
